Goal: Complete application form

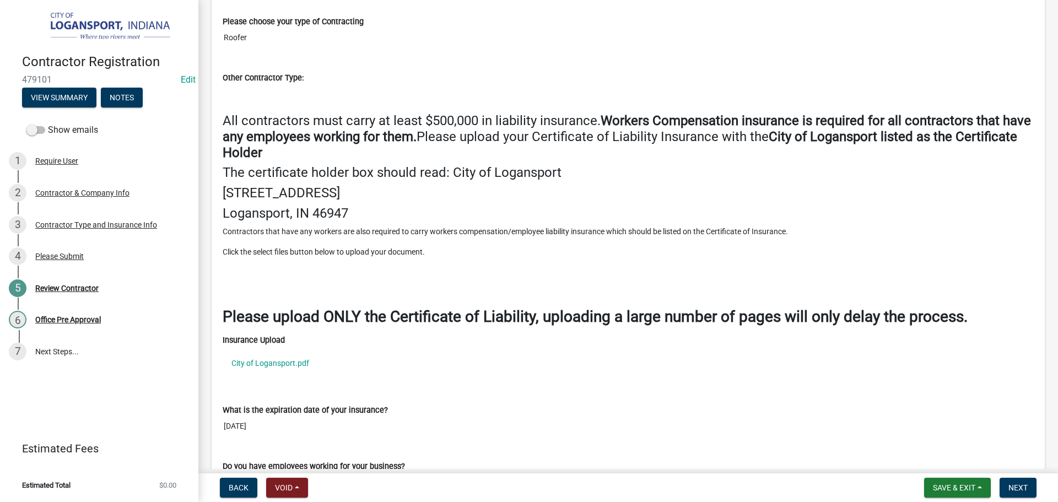
scroll to position [1322, 0]
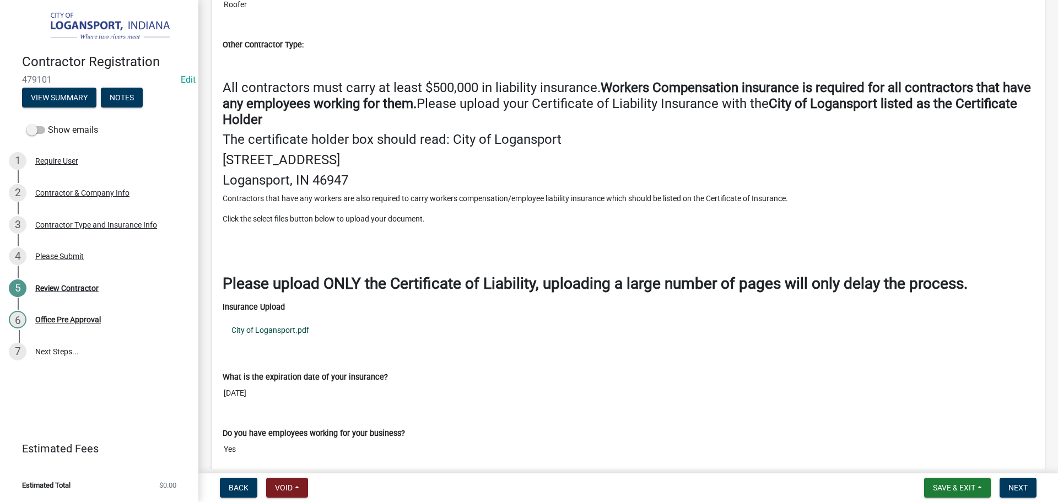
click at [297, 333] on link "City of Logansport.pdf" at bounding box center [628, 329] width 811 height 25
click at [1019, 489] on span "Next" at bounding box center [1017, 487] width 19 height 9
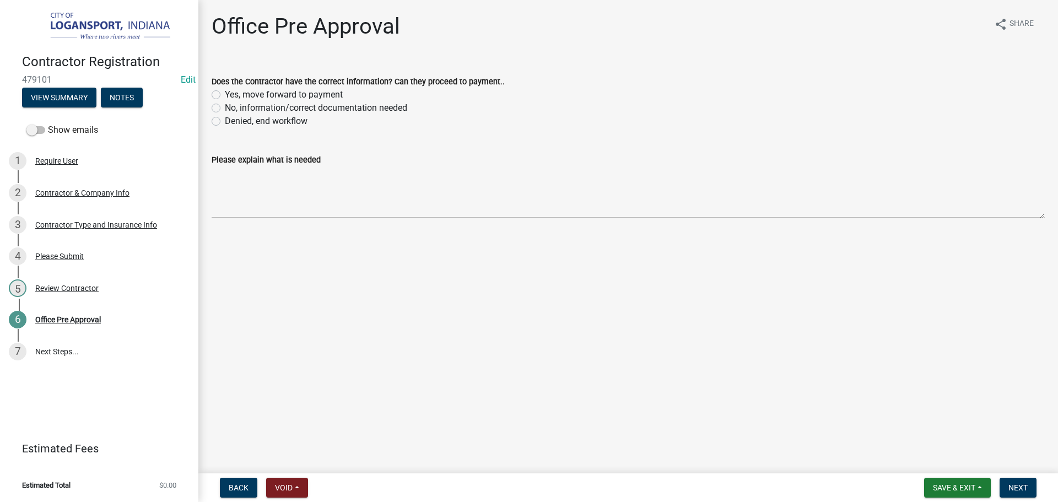
click at [225, 95] on label "Yes, move forward to payment" at bounding box center [284, 94] width 118 height 13
click at [225, 95] on input "Yes, move forward to payment" at bounding box center [228, 91] width 7 height 7
radio input "true"
click at [1027, 483] on span "Next" at bounding box center [1017, 487] width 19 height 9
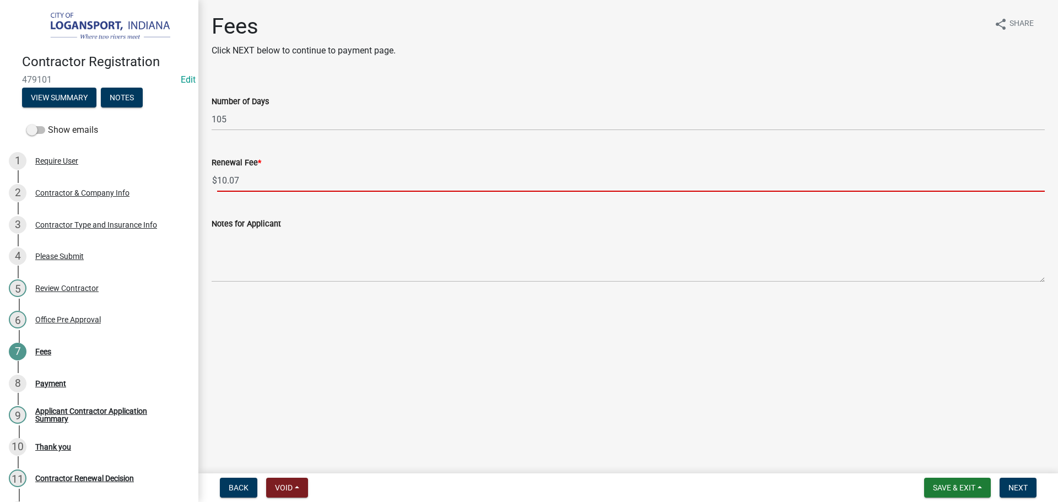
click at [248, 177] on input "10.07" at bounding box center [630, 180] width 827 height 23
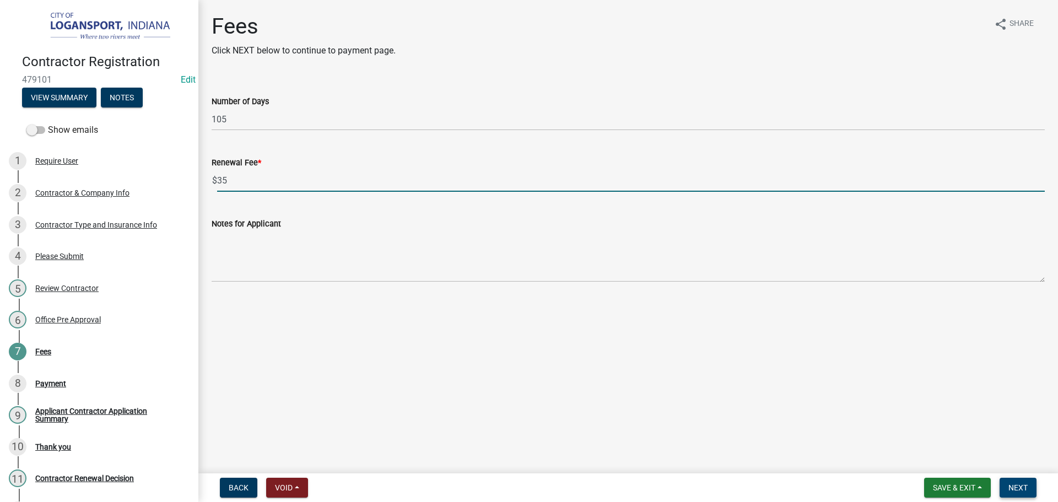
type input "35"
click at [1023, 486] on span "Next" at bounding box center [1017, 487] width 19 height 9
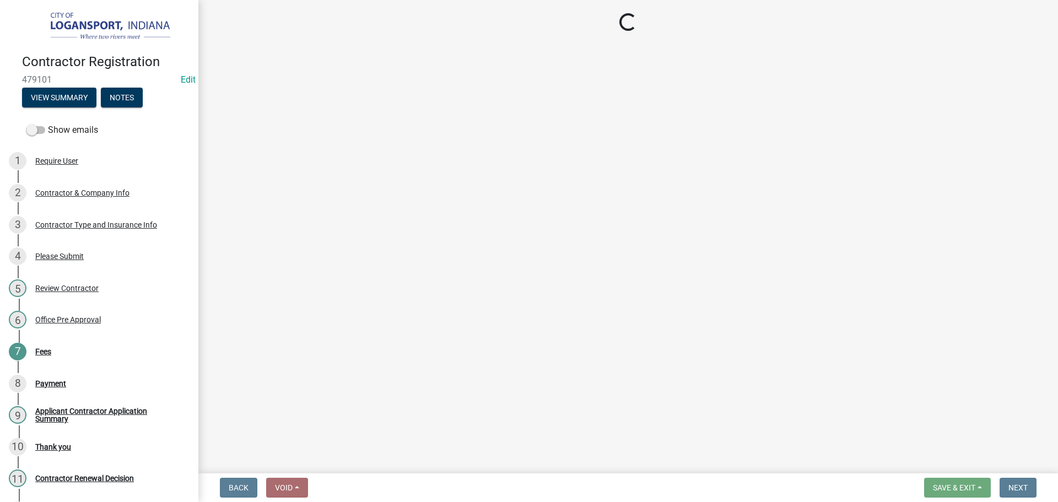
select select "3: 3"
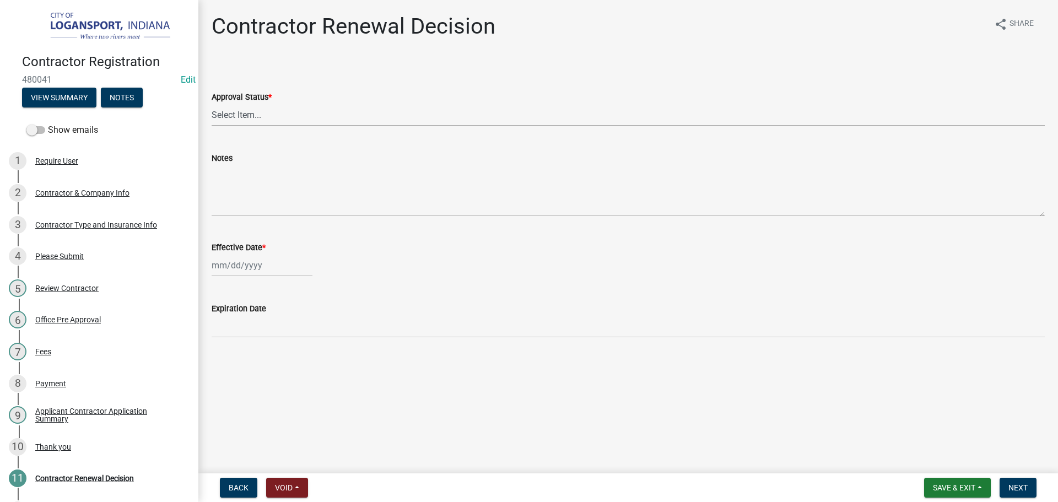
click at [264, 112] on select "Select Item... Approved Denied" at bounding box center [628, 115] width 833 height 23
click at [212, 104] on select "Select Item... Approved Denied" at bounding box center [628, 115] width 833 height 23
select select "30db8998-795d-4bbe-8e49-f1ade8865815"
click at [263, 271] on div at bounding box center [262, 265] width 101 height 23
select select "9"
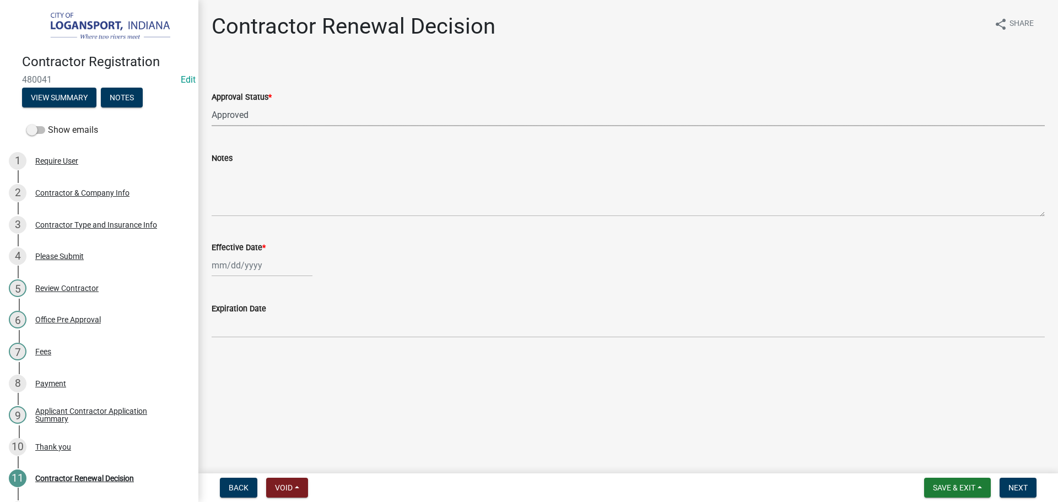
select select "2025"
click at [278, 365] on div "18" at bounding box center [276, 359] width 18 height 18
type input "09/18/2025"
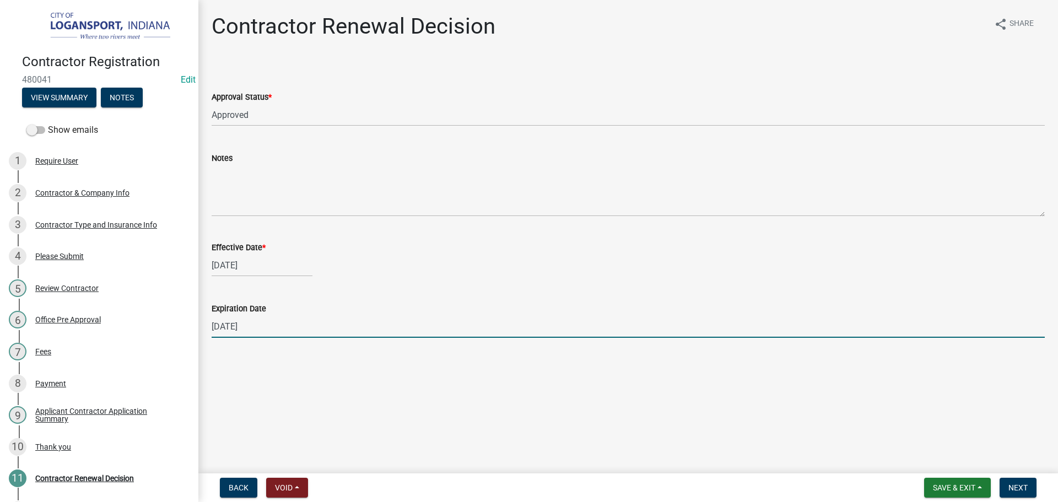
click at [280, 328] on input "12/31/2025" at bounding box center [628, 326] width 833 height 23
type input "09/22/2026"
click at [1025, 486] on span "Next" at bounding box center [1017, 487] width 19 height 9
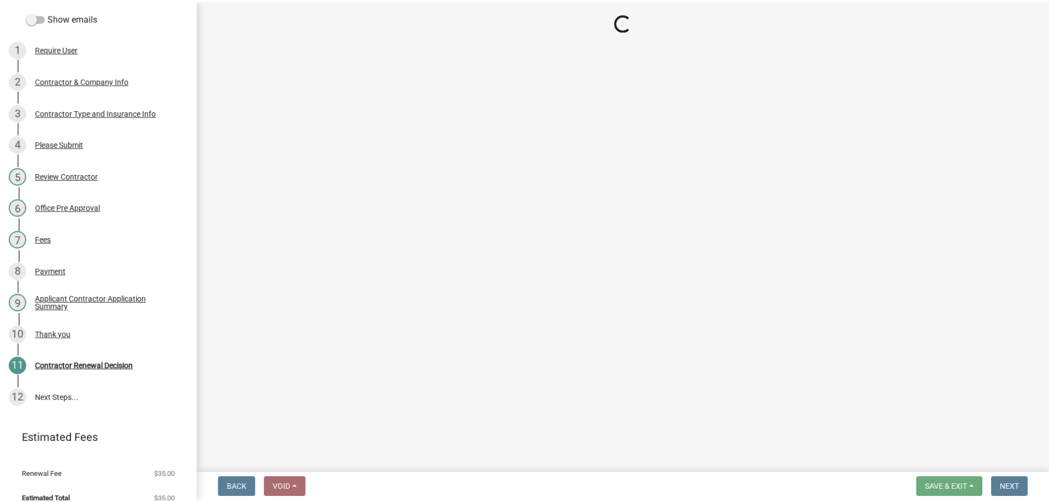
scroll to position [113, 0]
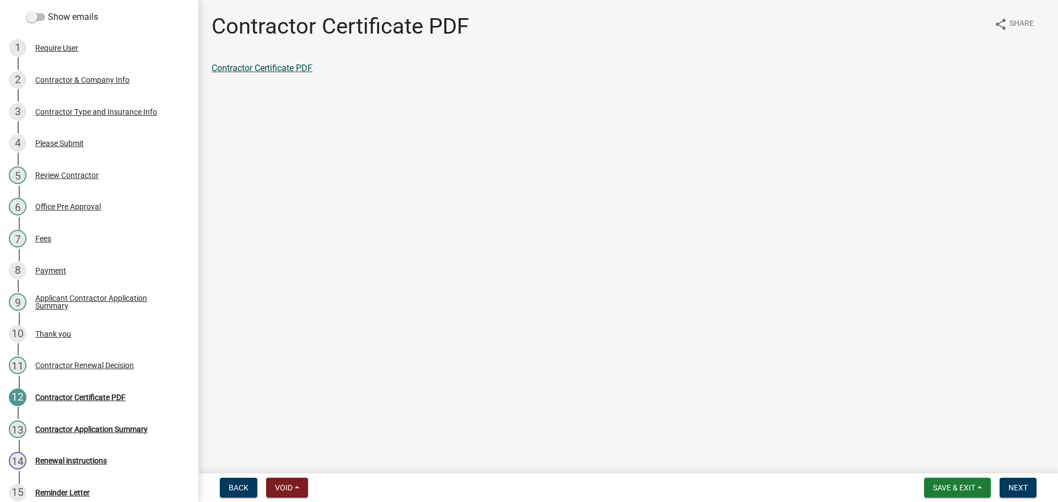
click at [280, 64] on link "Contractor Certificate PDF" at bounding box center [262, 68] width 101 height 10
click at [1018, 488] on span "Next" at bounding box center [1017, 487] width 19 height 9
click at [305, 68] on link "Contractor Application Summary" at bounding box center [275, 68] width 127 height 10
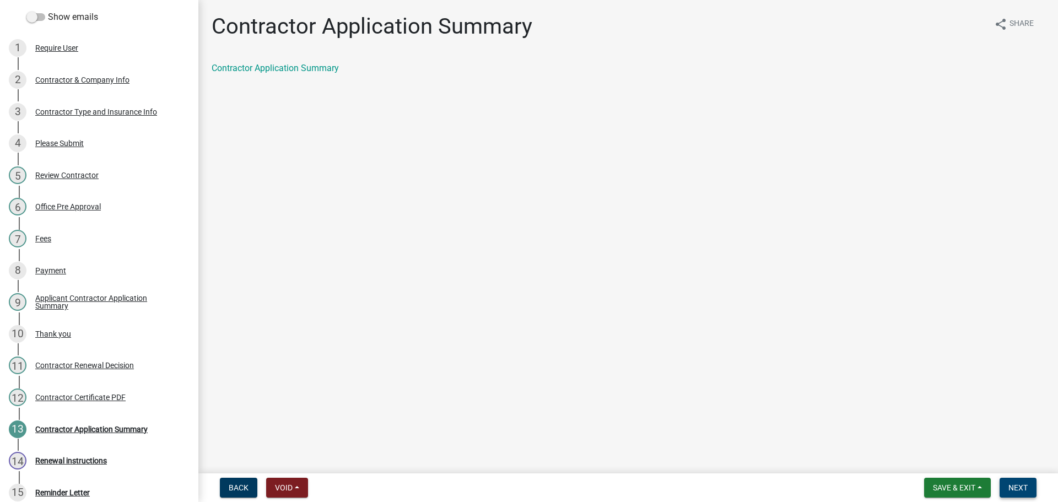
click at [1022, 488] on span "Next" at bounding box center [1017, 487] width 19 height 9
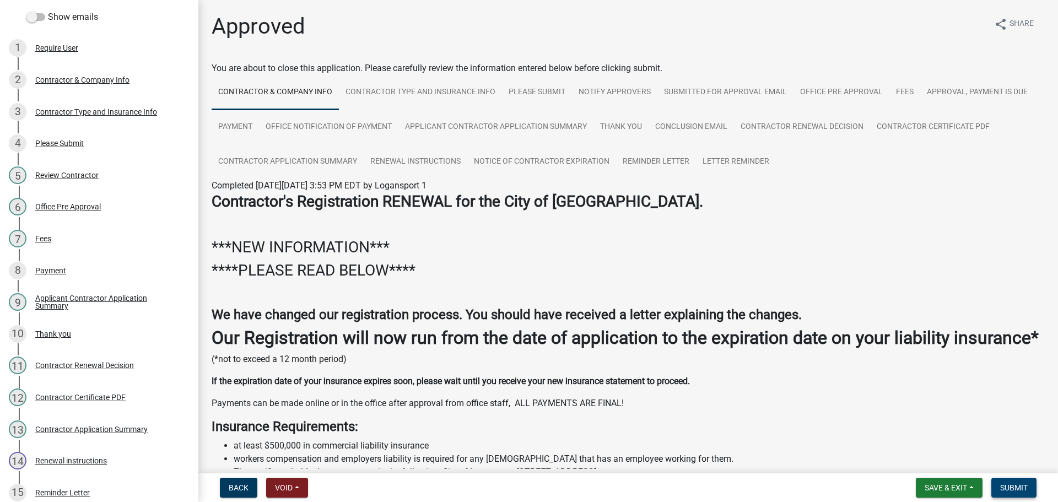
click at [1022, 488] on span "Submit" at bounding box center [1014, 487] width 28 height 9
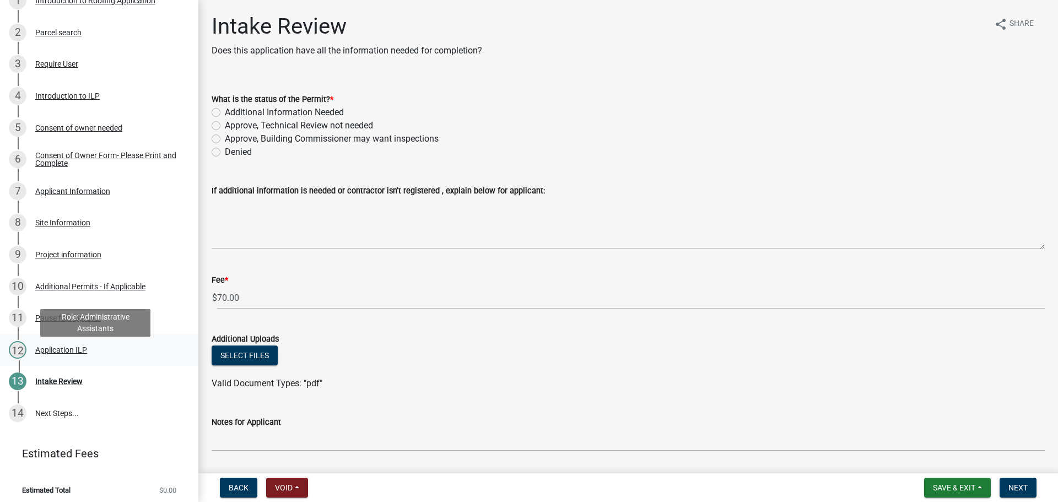
scroll to position [180, 0]
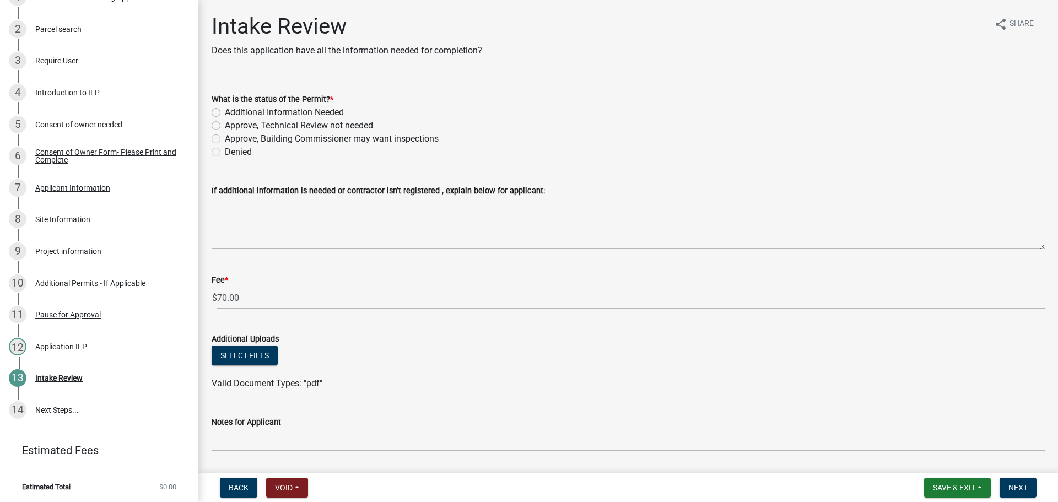
click at [210, 142] on div "What is the status of the Permit? * Additional Information Needed Approve, Tech…" at bounding box center [627, 118] width 849 height 79
click at [225, 126] on label "Approve, Technical Review not needed" at bounding box center [299, 125] width 148 height 13
click at [225, 126] on input "Approve, Technical Review not needed" at bounding box center [228, 122] width 7 height 7
radio input "true"
click at [1021, 483] on span "Next" at bounding box center [1017, 487] width 19 height 9
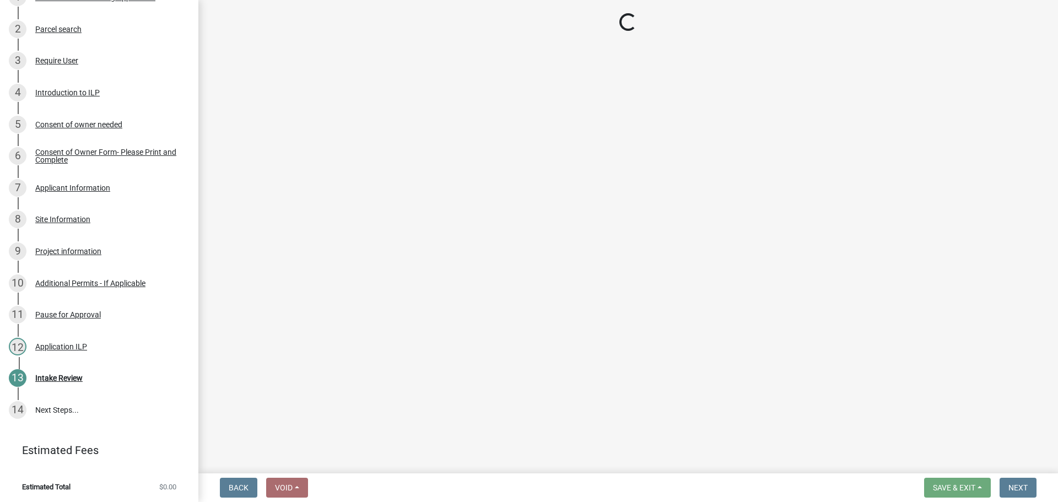
scroll to position [243, 0]
select select "3: 3"
